Goal: Task Accomplishment & Management: Manage account settings

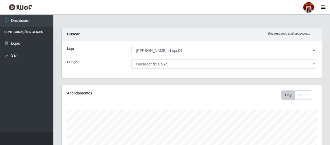
select select "251"
select select "22"
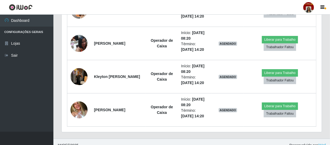
scroll to position [111, 260]
click at [10, 31] on li "Configurações Gerais" at bounding box center [26, 32] width 53 height 11
click at [10, 35] on li "Configurações Gerais" at bounding box center [26, 32] width 53 height 11
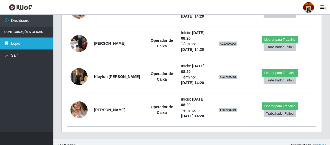
click at [12, 43] on link "Lojas" at bounding box center [26, 44] width 53 height 12
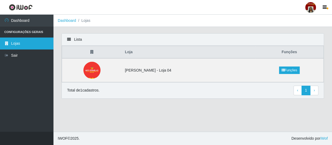
click at [12, 43] on link "Lojas" at bounding box center [26, 44] width 53 height 12
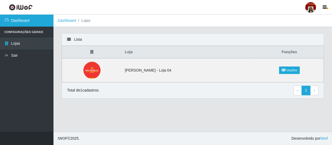
click at [32, 17] on link "Dashboard" at bounding box center [26, 21] width 53 height 12
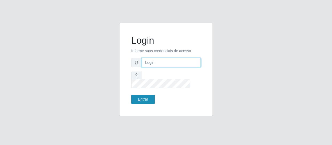
type input "[EMAIL_ADDRESS][DOMAIN_NAME]"
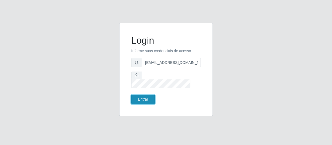
click at [148, 96] on button "Entrar" at bounding box center [142, 99] width 23 height 9
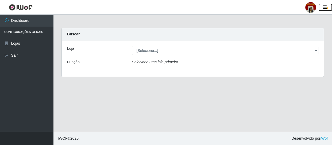
click at [325, 6] on icon "button" at bounding box center [324, 7] width 4 height 5
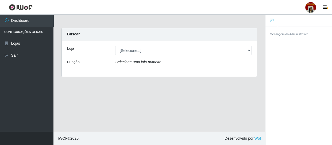
click at [246, 18] on main "Carregando... Buscar Loja [Selecione...] Mar Vermelho - Loja 04 Função Selecion…" at bounding box center [158, 73] width 211 height 117
click at [89, 17] on main "Carregando... Buscar Loja [Selecione...] Mar Vermelho - Loja 04 Função Selecion…" at bounding box center [158, 73] width 211 height 117
drag, startPoint x: 113, startPoint y: 111, endPoint x: 111, endPoint y: 109, distance: 3.5
click at [113, 111] on main "Carregando... Buscar Loja [Selecione...] Mar Vermelho - Loja 04 Função Selecion…" at bounding box center [158, 73] width 211 height 117
drag, startPoint x: 111, startPoint y: 109, endPoint x: 87, endPoint y: 101, distance: 24.8
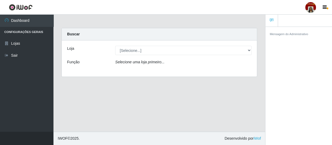
click at [87, 101] on main "Carregando... Buscar Loja [Selecione...] Mar Vermelho - Loja 04 Função Selecion…" at bounding box center [158, 73] width 211 height 117
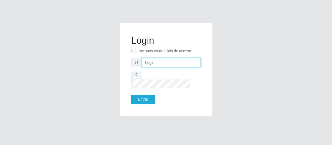
type input "alimentos.loja4@marvermelho.com.br"
